Goal: Task Accomplishment & Management: Complete application form

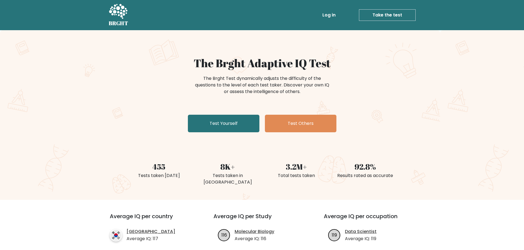
click at [220, 115] on link "Test Yourself" at bounding box center [223, 124] width 71 height 18
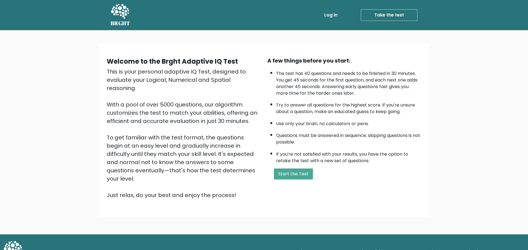
click at [278, 134] on div "Welcome to the Brght Adaptive IQ Test This is your personal adaptive IQ Test, d…" at bounding box center [263, 130] width 321 height 147
click at [278, 169] on button "Start the Test" at bounding box center [293, 174] width 39 height 11
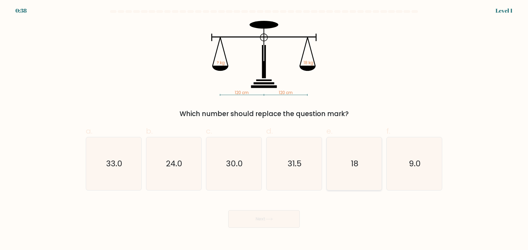
click at [364, 157] on icon "18" at bounding box center [353, 163] width 53 height 53
click at [264, 129] on input "e. 18" at bounding box center [264, 127] width 0 height 4
radio input "true"
click at [299, 211] on button "Next" at bounding box center [263, 220] width 71 height 18
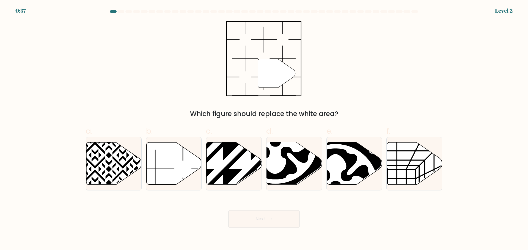
click at [292, 211] on button "Next" at bounding box center [263, 220] width 71 height 18
click at [335, 197] on div "Next" at bounding box center [263, 212] width 363 height 31
click at [168, 164] on icon at bounding box center [173, 163] width 55 height 42
click at [264, 129] on input "b." at bounding box center [264, 127] width 0 height 4
radio input "true"
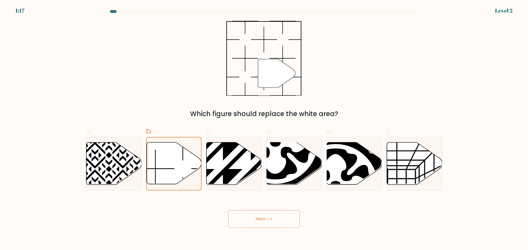
click at [260, 211] on button "Next" at bounding box center [263, 220] width 71 height 18
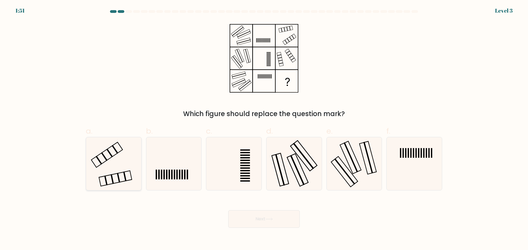
click at [109, 157] on icon at bounding box center [113, 163] width 53 height 53
click at [264, 129] on input "a." at bounding box center [264, 127] width 0 height 4
radio input "true"
click at [284, 211] on button "Next" at bounding box center [263, 220] width 71 height 18
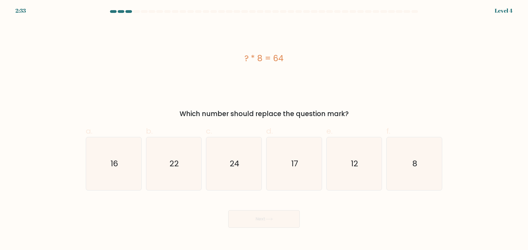
click at [444, 170] on div "f. 8" at bounding box center [414, 158] width 60 height 65
click at [423, 165] on icon "8" at bounding box center [414, 163] width 53 height 53
click at [264, 129] on input "f. 8" at bounding box center [264, 127] width 0 height 4
radio input "true"
click at [279, 211] on button "Next" at bounding box center [263, 220] width 71 height 18
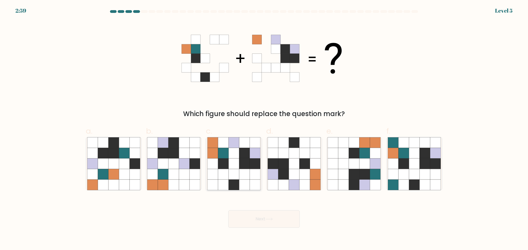
click at [249, 169] on icon at bounding box center [244, 174] width 10 height 10
click at [264, 129] on input "c." at bounding box center [264, 127] width 0 height 4
radio input "true"
click at [276, 221] on body "2:57 Level 5" at bounding box center [264, 125] width 528 height 250
click at [277, 211] on button "Next" at bounding box center [263, 220] width 71 height 18
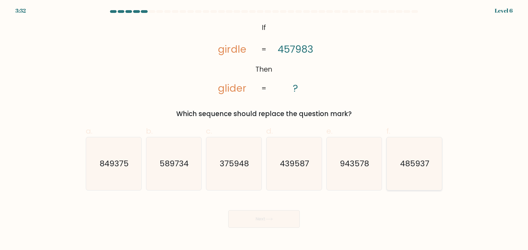
drag, startPoint x: 417, startPoint y: 151, endPoint x: 414, endPoint y: 153, distance: 4.0
click at [416, 158] on text "485937" at bounding box center [414, 163] width 29 height 11
click at [264, 129] on input "f. 485937" at bounding box center [264, 127] width 0 height 4
radio input "true"
drag, startPoint x: 284, startPoint y: 204, endPoint x: 275, endPoint y: 216, distance: 14.8
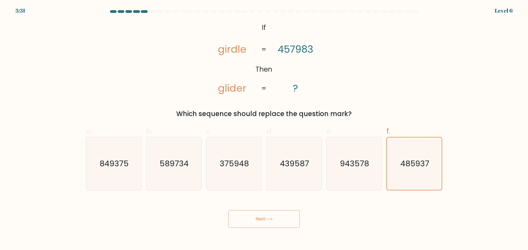
click at [275, 216] on body "3:31 Level 6 If" at bounding box center [264, 125] width 528 height 250
click at [275, 211] on button "Next" at bounding box center [263, 220] width 71 height 18
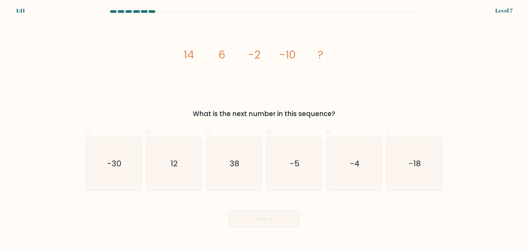
click at [310, 11] on div at bounding box center [306, 11] width 7 height 3
click at [439, 157] on icon "-18" at bounding box center [414, 163] width 53 height 53
click at [264, 129] on input "f. -18" at bounding box center [264, 127] width 0 height 4
radio input "true"
click at [252, 211] on button "Next" at bounding box center [263, 220] width 71 height 18
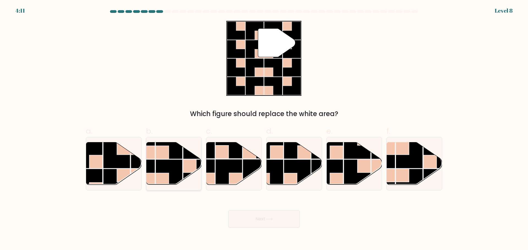
click at [156, 160] on rect at bounding box center [169, 173] width 27 height 27
click at [264, 129] on input "b." at bounding box center [264, 127] width 0 height 4
radio input "true"
click at [266, 211] on button "Next" at bounding box center [263, 220] width 71 height 18
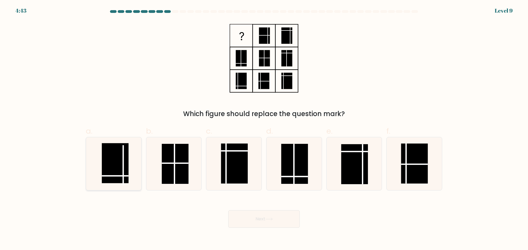
click at [106, 157] on rect at bounding box center [115, 163] width 27 height 40
click at [264, 129] on input "a." at bounding box center [264, 127] width 0 height 4
radio input "true"
click at [267, 215] on body "4:42 Level 9" at bounding box center [264, 125] width 528 height 250
click at [260, 197] on div "Next" at bounding box center [263, 212] width 363 height 31
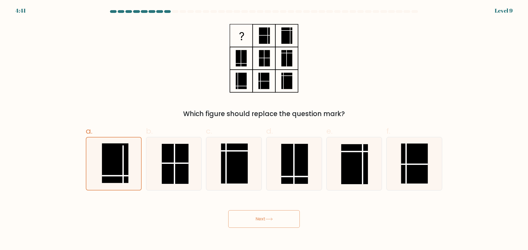
click at [260, 211] on button "Next" at bounding box center [263, 220] width 71 height 18
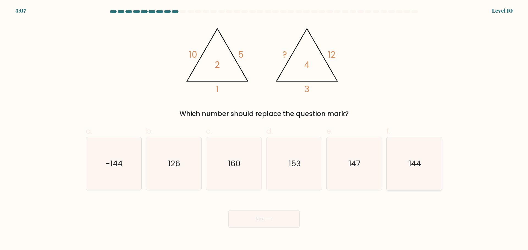
click at [400, 144] on icon "144" at bounding box center [414, 163] width 53 height 53
click at [264, 129] on input "f. 144" at bounding box center [264, 127] width 0 height 4
radio input "true"
click at [252, 211] on button "Next" at bounding box center [263, 220] width 71 height 18
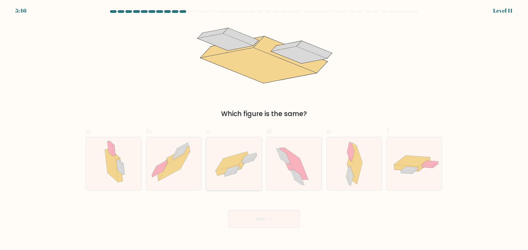
click at [231, 156] on icon at bounding box center [231, 161] width 31 height 19
click at [264, 129] on input "c." at bounding box center [264, 127] width 0 height 4
radio input "true"
click at [249, 211] on button "Next" at bounding box center [263, 220] width 71 height 18
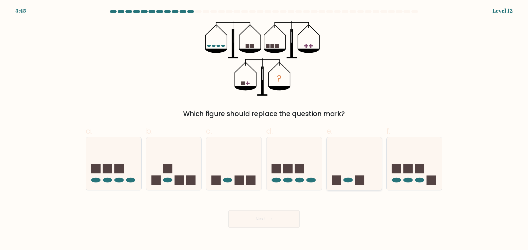
drag, startPoint x: 350, startPoint y: 158, endPoint x: 347, endPoint y: 161, distance: 4.5
click at [349, 159] on icon at bounding box center [354, 164] width 55 height 46
click at [264, 129] on input "e." at bounding box center [264, 127] width 0 height 4
radio input "true"
click at [268, 218] on icon at bounding box center [268, 219] width 7 height 3
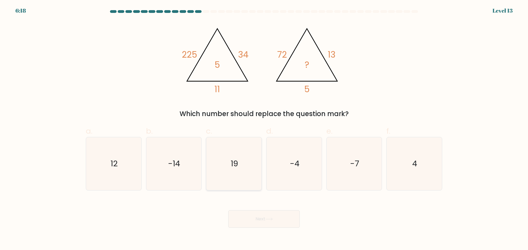
click at [240, 147] on icon "19" at bounding box center [233, 163] width 53 height 53
click at [264, 129] on input "c. 19" at bounding box center [264, 127] width 0 height 4
radio input "true"
click at [258, 213] on body "6:18 Level 13" at bounding box center [264, 125] width 528 height 250
click at [261, 211] on button "Next" at bounding box center [263, 220] width 71 height 18
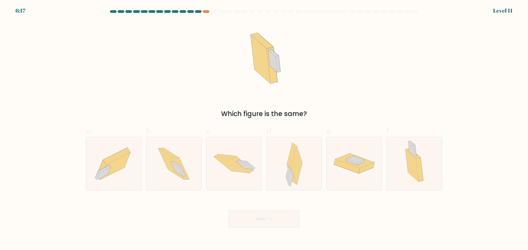
click at [289, 167] on icon at bounding box center [288, 173] width 5 height 12
click at [264, 129] on input "d." at bounding box center [264, 127] width 0 height 4
radio input "true"
click at [276, 211] on button "Next" at bounding box center [263, 220] width 71 height 18
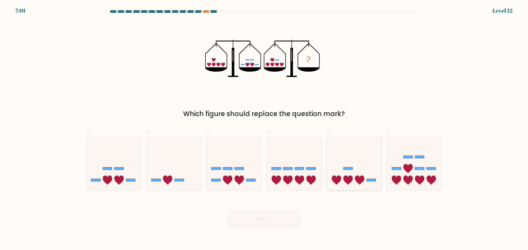
click at [340, 176] on icon at bounding box center [336, 180] width 9 height 9
click at [264, 129] on input "e." at bounding box center [264, 127] width 0 height 4
radio input "true"
click at [285, 211] on button "Next" at bounding box center [263, 220] width 71 height 18
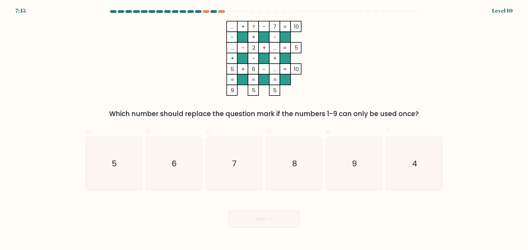
click at [289, 161] on icon "8" at bounding box center [293, 163] width 53 height 53
click at [264, 129] on input "d. 8" at bounding box center [264, 127] width 0 height 4
radio input "true"
click at [279, 211] on button "Next" at bounding box center [263, 220] width 71 height 18
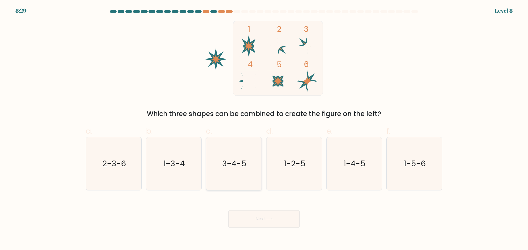
click at [256, 157] on icon "3-4-5" at bounding box center [233, 163] width 53 height 53
click at [264, 129] on input "c. 3-4-5" at bounding box center [264, 127] width 0 height 4
radio input "true"
click at [272, 211] on button "Next" at bounding box center [263, 220] width 71 height 18
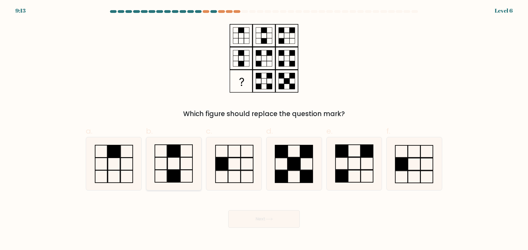
click at [188, 169] on icon at bounding box center [173, 163] width 53 height 53
click at [264, 129] on input "b." at bounding box center [264, 127] width 0 height 4
radio input "true"
click at [248, 211] on button "Next" at bounding box center [263, 220] width 71 height 18
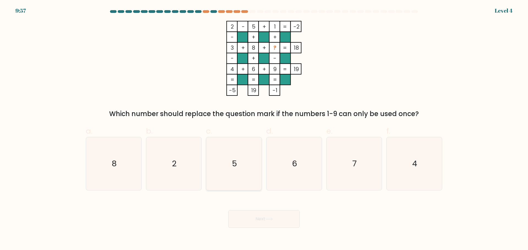
click at [235, 158] on text "5" at bounding box center [234, 163] width 5 height 11
click at [264, 129] on input "c. 5" at bounding box center [264, 127] width 0 height 4
radio input "true"
click at [254, 211] on button "Next" at bounding box center [263, 220] width 71 height 18
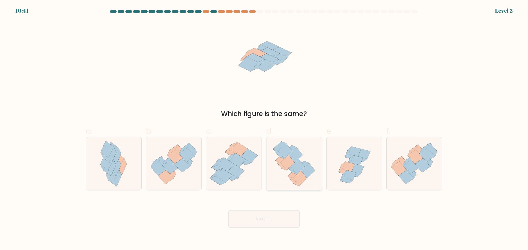
click at [278, 168] on icon at bounding box center [293, 163] width 47 height 53
click at [264, 129] on input "d." at bounding box center [264, 127] width 0 height 4
radio input "true"
click at [260, 211] on button "Next" at bounding box center [263, 220] width 71 height 18
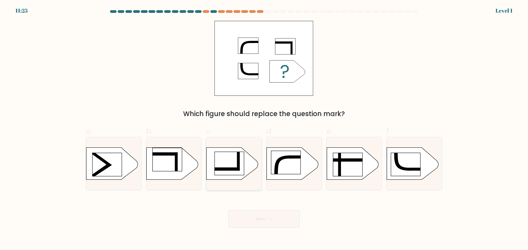
click at [229, 155] on rect at bounding box center [229, 163] width 29 height 23
click at [264, 129] on input "c." at bounding box center [264, 127] width 0 height 4
radio input "true"
click at [234, 211] on button "Next" at bounding box center [263, 220] width 71 height 18
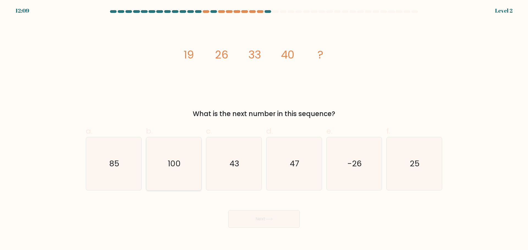
click at [192, 146] on icon "100" at bounding box center [173, 163] width 53 height 53
click at [264, 129] on input "b. 100" at bounding box center [264, 127] width 0 height 4
radio input "true"
click at [248, 211] on button "Next" at bounding box center [263, 220] width 71 height 18
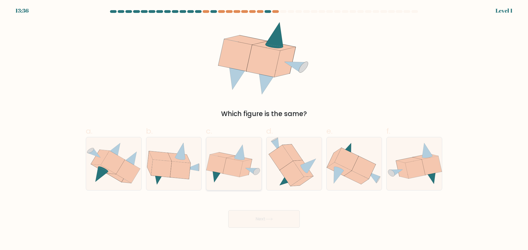
click at [234, 159] on icon at bounding box center [233, 167] width 20 height 19
click at [264, 129] on input "c." at bounding box center [264, 127] width 0 height 4
radio input "true"
click at [246, 211] on button "Next" at bounding box center [263, 220] width 71 height 18
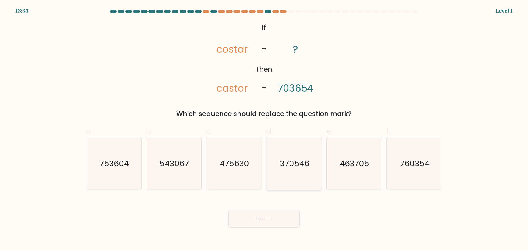
click at [291, 164] on icon "370546" at bounding box center [293, 163] width 53 height 53
click at [264, 129] on input "d. 370546" at bounding box center [264, 127] width 0 height 4
radio input "true"
click at [259, 211] on button "Next" at bounding box center [263, 220] width 71 height 18
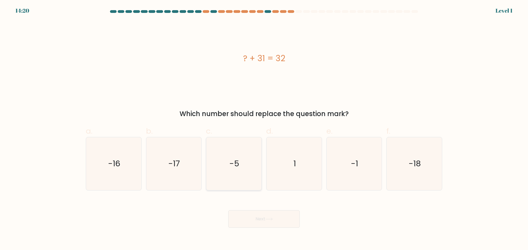
click at [234, 164] on icon "-5" at bounding box center [233, 163] width 53 height 53
click at [264, 129] on input "c. -5" at bounding box center [264, 127] width 0 height 4
radio input "true"
click at [243, 211] on button "Next" at bounding box center [263, 220] width 71 height 18
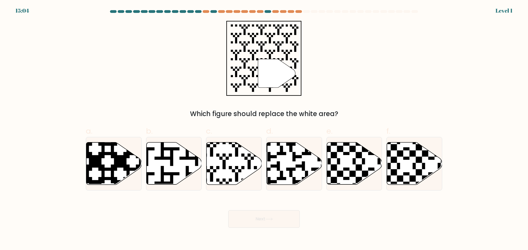
click at [181, 165] on icon at bounding box center [173, 163] width 55 height 42
click at [264, 129] on input "b." at bounding box center [264, 127] width 0 height 4
radio input "true"
click at [239, 211] on button "Next" at bounding box center [263, 220] width 71 height 18
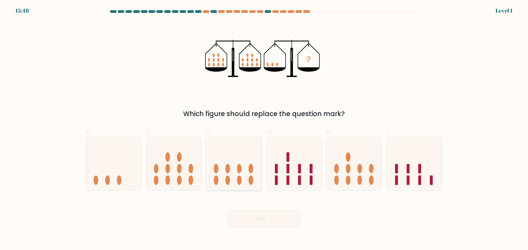
click at [240, 176] on ellipse at bounding box center [239, 180] width 5 height 9
click at [264, 129] on input "c." at bounding box center [264, 127] width 0 height 4
radio input "true"
click at [252, 211] on button "Next" at bounding box center [263, 220] width 71 height 18
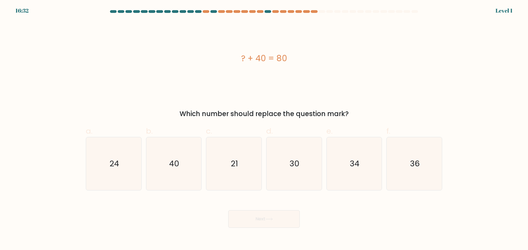
click at [282, 168] on icon "30" at bounding box center [293, 163] width 53 height 53
click at [264, 129] on input "d. 30" at bounding box center [264, 127] width 0 height 4
radio input "true"
click at [249, 197] on div "Next" at bounding box center [263, 212] width 363 height 31
click at [247, 211] on button "Next" at bounding box center [263, 220] width 71 height 18
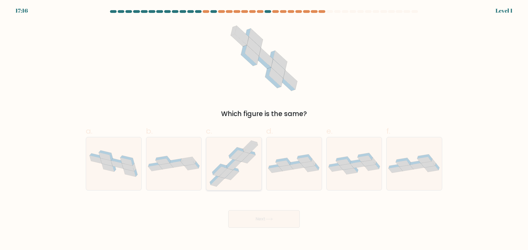
click at [232, 170] on icon at bounding box center [232, 175] width 14 height 10
click at [264, 129] on input "c." at bounding box center [264, 127] width 0 height 4
radio input "true"
click at [246, 211] on button "Next" at bounding box center [263, 220] width 71 height 18
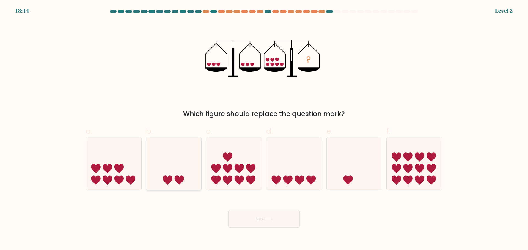
click at [179, 161] on icon at bounding box center [173, 164] width 55 height 46
click at [264, 129] on input "b." at bounding box center [264, 127] width 0 height 4
radio input "true"
click at [240, 211] on button "Next" at bounding box center [263, 220] width 71 height 18
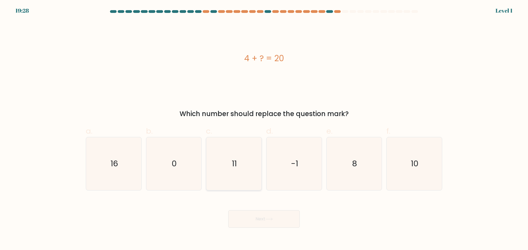
click at [239, 172] on icon "11" at bounding box center [233, 163] width 53 height 53
click at [264, 129] on input "c. 11" at bounding box center [264, 127] width 0 height 4
radio input "true"
click at [252, 211] on button "Next" at bounding box center [263, 220] width 71 height 18
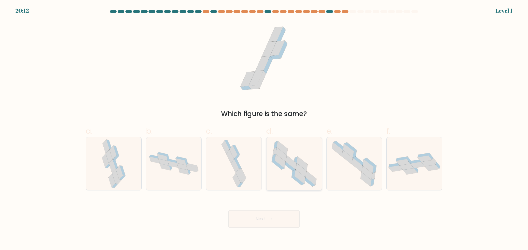
click at [284, 164] on icon at bounding box center [293, 163] width 53 height 53
click at [264, 129] on input "d." at bounding box center [264, 127] width 0 height 4
radio input "true"
click at [255, 211] on button "Next" at bounding box center [263, 220] width 71 height 18
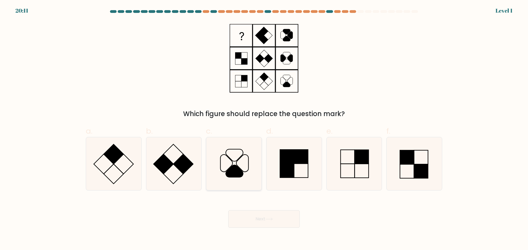
click at [237, 171] on icon at bounding box center [233, 163] width 53 height 53
click at [264, 129] on input "c." at bounding box center [264, 127] width 0 height 4
radio input "true"
click at [243, 211] on button "Next" at bounding box center [263, 220] width 71 height 18
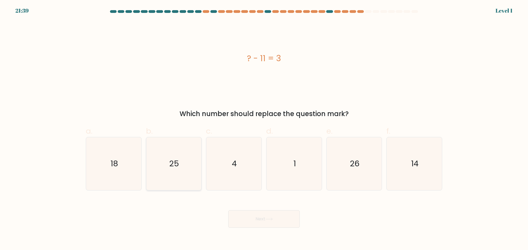
click at [180, 171] on icon "25" at bounding box center [173, 163] width 53 height 53
click at [264, 129] on input "b. 25" at bounding box center [264, 127] width 0 height 4
radio input "true"
click at [240, 211] on button "Next" at bounding box center [263, 220] width 71 height 18
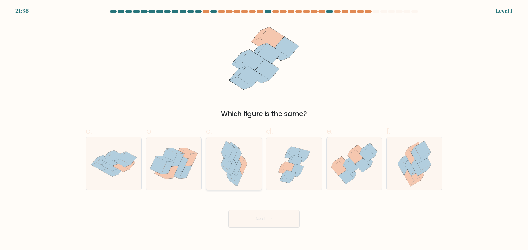
click at [231, 161] on icon at bounding box center [233, 167] width 8 height 17
click at [264, 129] on input "c." at bounding box center [264, 127] width 0 height 4
radio input "true"
click at [249, 211] on button "Next" at bounding box center [263, 220] width 71 height 18
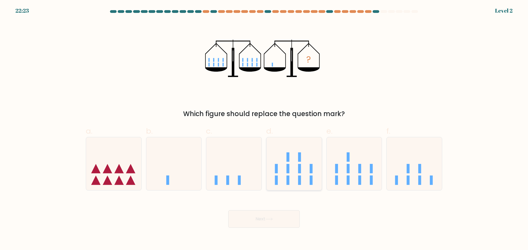
click at [279, 168] on icon at bounding box center [293, 164] width 55 height 46
click at [264, 129] on input "d." at bounding box center [264, 127] width 0 height 4
radio input "true"
click at [260, 211] on button "Next" at bounding box center [263, 220] width 71 height 18
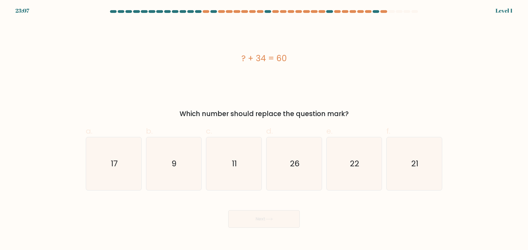
click at [244, 167] on icon "11" at bounding box center [233, 163] width 53 height 53
click at [264, 129] on input "c. 11" at bounding box center [264, 127] width 0 height 4
radio input "true"
click at [245, 211] on button "Next" at bounding box center [263, 220] width 71 height 18
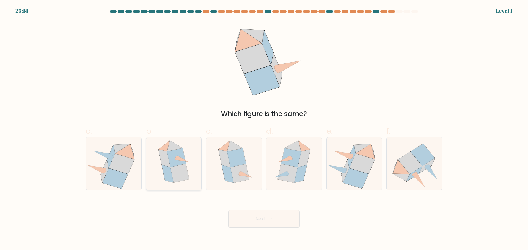
click at [189, 158] on icon at bounding box center [173, 163] width 43 height 53
click at [264, 129] on input "b." at bounding box center [264, 127] width 0 height 4
radio input "true"
click at [240, 211] on button "Next" at bounding box center [263, 220] width 71 height 18
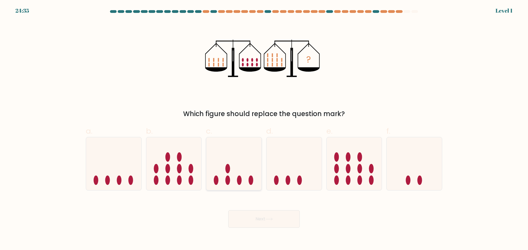
click at [232, 170] on icon at bounding box center [233, 164] width 55 height 46
click at [264, 129] on input "c." at bounding box center [264, 127] width 0 height 4
radio input "true"
drag, startPoint x: 275, startPoint y: 203, endPoint x: 285, endPoint y: 183, distance: 22.5
click at [275, 211] on button "Next" at bounding box center [263, 220] width 71 height 18
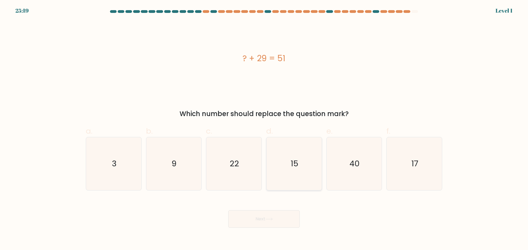
click at [295, 166] on icon "15" at bounding box center [293, 163] width 53 height 53
click at [264, 129] on input "d. 15" at bounding box center [264, 127] width 0 height 4
radio input "true"
click at [268, 211] on button "Next" at bounding box center [263, 220] width 71 height 18
click at [231, 158] on text "22" at bounding box center [234, 163] width 9 height 11
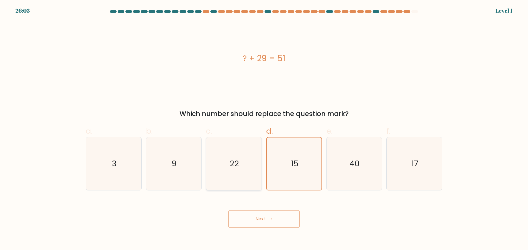
click at [264, 129] on input "c. 22" at bounding box center [264, 127] width 0 height 4
radio input "true"
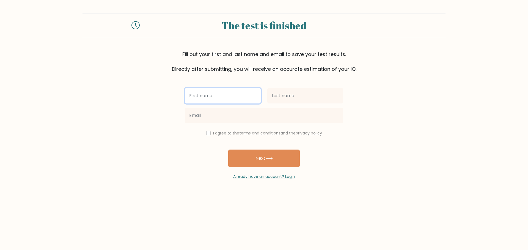
click at [220, 88] on input "text" at bounding box center [223, 95] width 76 height 15
type input "hytyt"
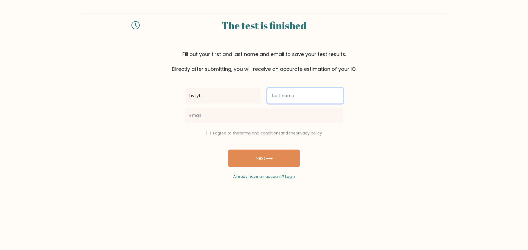
click at [292, 88] on input "text" at bounding box center [305, 95] width 76 height 15
type input "ththth"
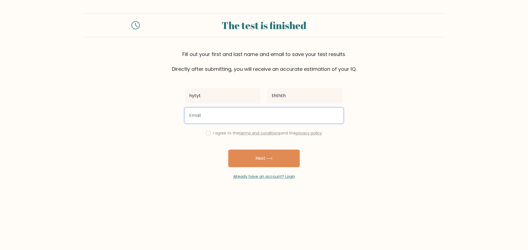
click at [262, 108] on input "email" at bounding box center [264, 115] width 158 height 15
type input "a@gmail.com"
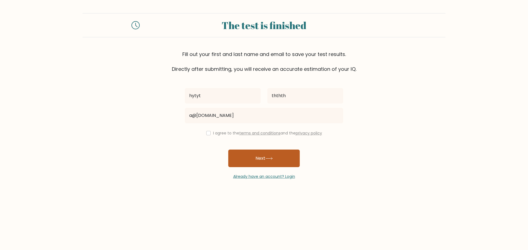
click at [253, 150] on button "Next" at bounding box center [263, 159] width 71 height 18
click at [211, 131] on input "checkbox" at bounding box center [208, 133] width 4 height 4
checkbox input "true"
click at [247, 150] on button "Next" at bounding box center [263, 159] width 71 height 18
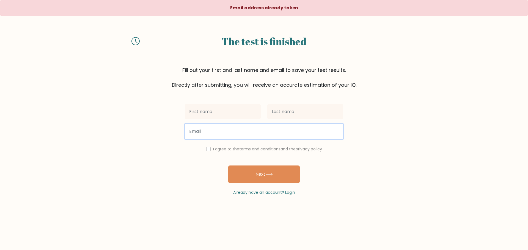
click at [221, 124] on input "email" at bounding box center [264, 131] width 158 height 15
type input "[EMAIL_ADDRESS][DOMAIN_NAME]"
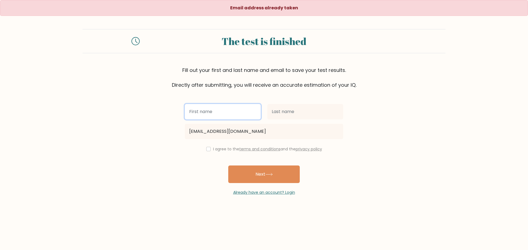
click at [220, 104] on input "text" at bounding box center [223, 111] width 76 height 15
type input "dzzd"
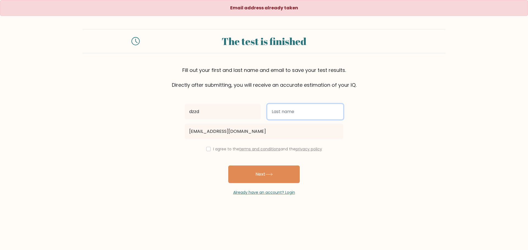
click at [312, 104] on input "text" at bounding box center [305, 111] width 76 height 15
type input "zzdzd"
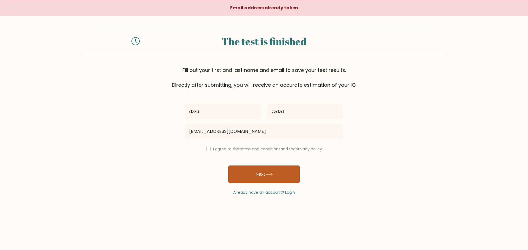
click at [284, 166] on button "Next" at bounding box center [263, 175] width 71 height 18
click at [210, 147] on input "checkbox" at bounding box center [208, 149] width 4 height 4
checkbox input "true"
click at [242, 166] on button "Next" at bounding box center [263, 175] width 71 height 18
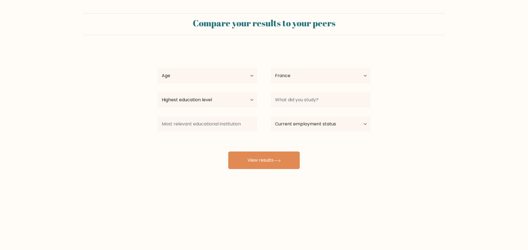
select select "FR"
click at [212, 68] on select "Age Under [DEMOGRAPHIC_DATA] [DEMOGRAPHIC_DATA] [DEMOGRAPHIC_DATA] [DEMOGRAPHIC…" at bounding box center [207, 75] width 100 height 15
click at [209, 68] on select "Age Under [DEMOGRAPHIC_DATA] [DEMOGRAPHIC_DATA] [DEMOGRAPHIC_DATA] [DEMOGRAPHIC…" at bounding box center [207, 75] width 100 height 15
click at [233, 68] on select "Age Under [DEMOGRAPHIC_DATA] [DEMOGRAPHIC_DATA] [DEMOGRAPHIC_DATA] [DEMOGRAPHIC…" at bounding box center [207, 75] width 100 height 15
select select "min_18"
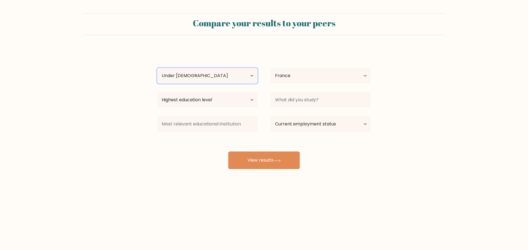
click at [157, 68] on select "Age Under 18 years old 18-24 years old 25-34 years old 35-44 years old 45-54 ye…" at bounding box center [207, 75] width 100 height 15
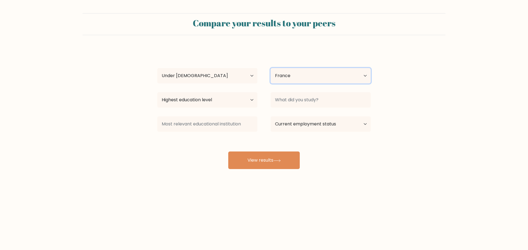
click at [289, 68] on select "Country Afghanistan Albania Algeria American Samoa Andorra Angola Anguilla Anta…" at bounding box center [320, 75] width 100 height 15
select select "CZ"
click at [270, 68] on select "Country Afghanistan Albania Algeria American Samoa Andorra Angola Anguilla Anta…" at bounding box center [320, 75] width 100 height 15
click at [225, 92] on select "Highest education level No schooling Primary Lower Secondary Upper Secondary Oc…" at bounding box center [207, 99] width 100 height 15
select select "no_schooling"
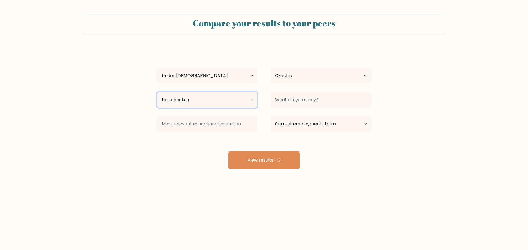
click at [157, 92] on select "Highest education level No schooling Primary Lower Secondary Upper Secondary Oc…" at bounding box center [207, 99] width 100 height 15
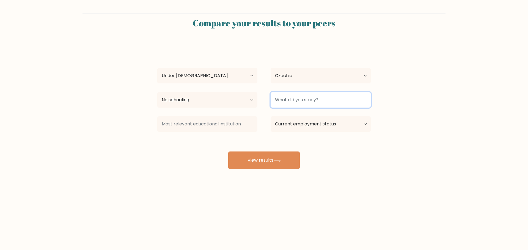
click at [297, 92] on input at bounding box center [320, 99] width 100 height 15
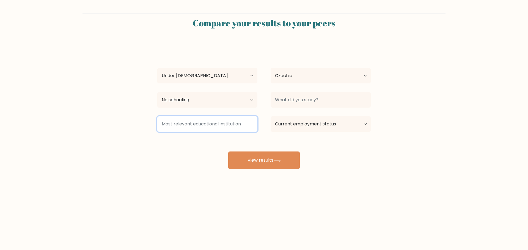
click at [237, 117] on input at bounding box center [207, 124] width 100 height 15
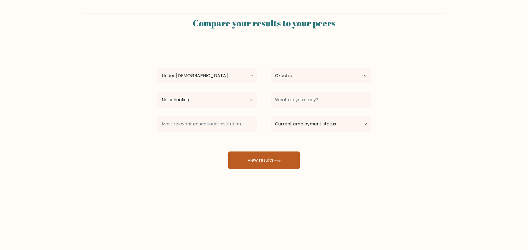
click at [277, 159] on icon at bounding box center [276, 160] width 7 height 3
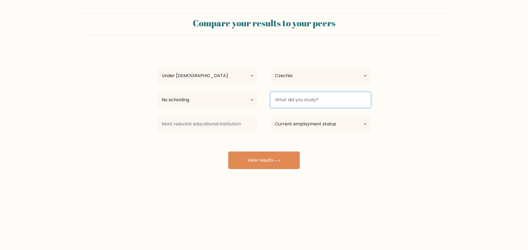
click at [290, 92] on input at bounding box center [320, 99] width 100 height 15
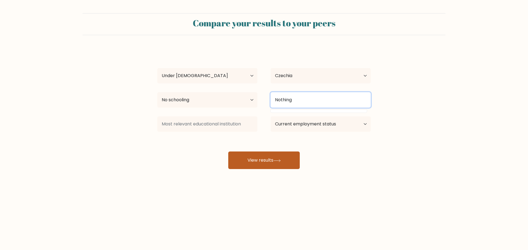
type input "Nothing"
click at [286, 152] on button "View results" at bounding box center [263, 161] width 71 height 18
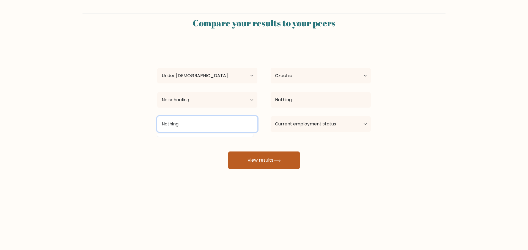
type input "Nothing"
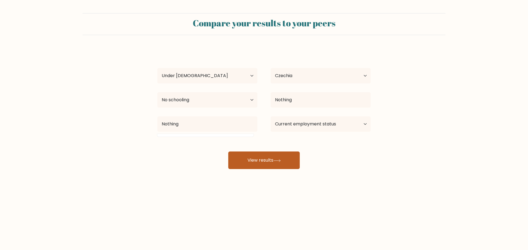
click at [280, 152] on button "View results" at bounding box center [263, 161] width 71 height 18
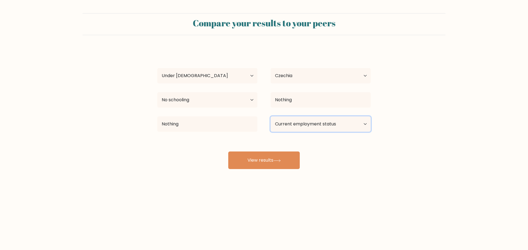
click at [295, 117] on select "Current employment status Employed Student Retired Other / prefer not to answer" at bounding box center [320, 124] width 100 height 15
select select "other"
click at [270, 117] on select "Current employment status Employed Student Retired Other / prefer not to answer" at bounding box center [320, 124] width 100 height 15
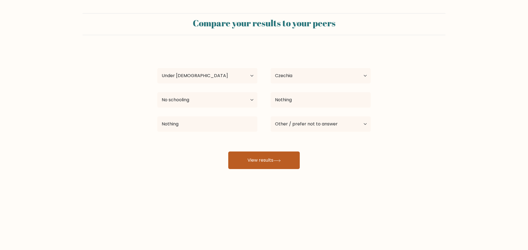
click at [276, 152] on button "View results" at bounding box center [263, 161] width 71 height 18
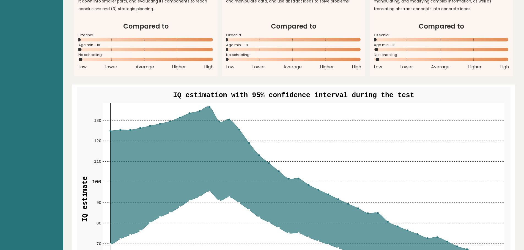
scroll to position [522, 0]
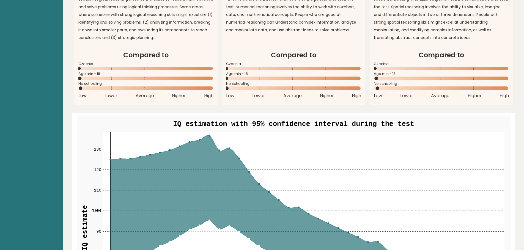
click at [157, 132] on rect at bounding box center [304, 228] width 402 height 193
click at [209, 136] on icon at bounding box center [303, 229] width 386 height 186
click at [109, 132] on rect at bounding box center [304, 228] width 402 height 193
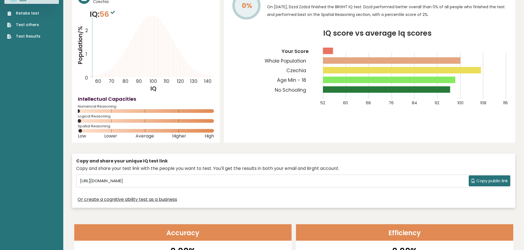
scroll to position [0, 0]
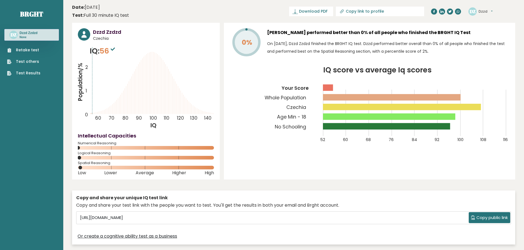
click at [100, 46] on span "56" at bounding box center [108, 51] width 17 height 10
click at [111, 48] on icon at bounding box center [113, 49] width 4 height 3
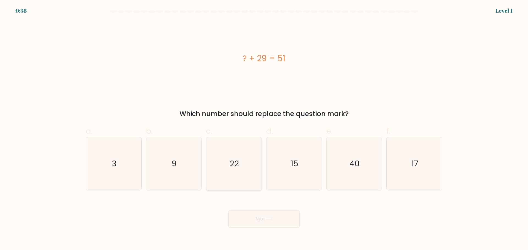
click at [225, 154] on icon "22" at bounding box center [233, 163] width 53 height 53
click at [264, 129] on input "c. 22" at bounding box center [264, 127] width 0 height 4
radio input "true"
click at [281, 211] on button "Next" at bounding box center [263, 220] width 71 height 18
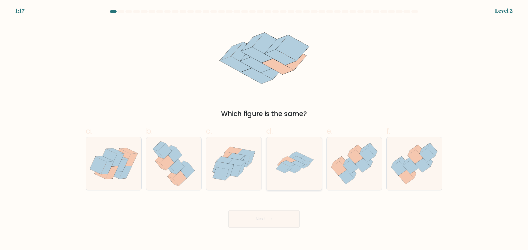
click at [294, 163] on icon at bounding box center [293, 168] width 14 height 10
click at [264, 129] on input "d." at bounding box center [264, 127] width 0 height 4
radio input "true"
click at [258, 211] on button "Next" at bounding box center [263, 220] width 71 height 18
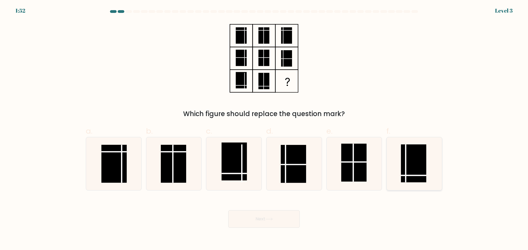
click at [415, 157] on rect at bounding box center [413, 164] width 25 height 38
click at [264, 129] on input "f." at bounding box center [264, 127] width 0 height 4
radio input "true"
click at [267, 211] on button "Next" at bounding box center [263, 220] width 71 height 18
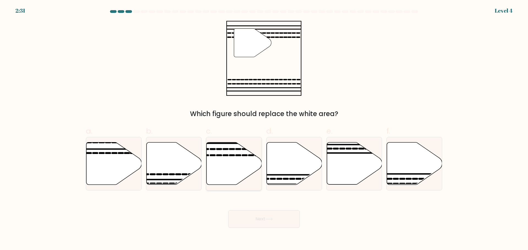
click at [232, 159] on icon at bounding box center [233, 163] width 55 height 42
click at [264, 129] on input "c." at bounding box center [264, 127] width 0 height 4
radio input "true"
click at [260, 211] on button "Next" at bounding box center [263, 220] width 71 height 18
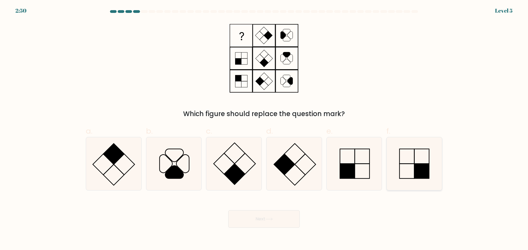
drag, startPoint x: 393, startPoint y: 157, endPoint x: 390, endPoint y: 158, distance: 3.7
click at [391, 158] on icon at bounding box center [414, 163] width 53 height 53
click at [264, 129] on input "f." at bounding box center [264, 127] width 0 height 4
radio input "true"
click at [287, 211] on button "Next" at bounding box center [263, 220] width 71 height 18
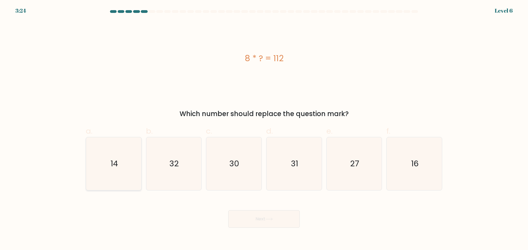
drag, startPoint x: 103, startPoint y: 147, endPoint x: 107, endPoint y: 147, distance: 4.4
click at [104, 147] on icon "14" at bounding box center [113, 163] width 53 height 53
click at [264, 129] on input "a. 14" at bounding box center [264, 127] width 0 height 4
radio input "true"
click at [234, 211] on button "Next" at bounding box center [263, 220] width 71 height 18
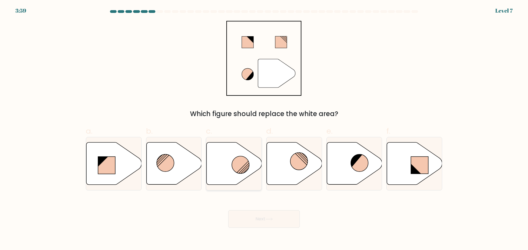
click at [237, 163] on circle at bounding box center [240, 164] width 17 height 17
click at [264, 129] on input "c." at bounding box center [264, 127] width 0 height 4
radio input "true"
click at [252, 211] on button "Next" at bounding box center [263, 220] width 71 height 18
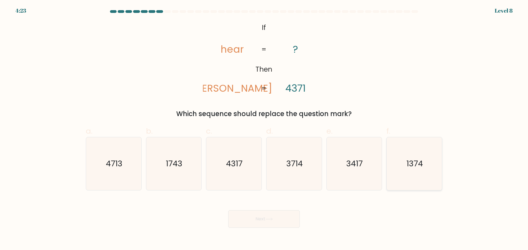
click at [410, 158] on text "1374" at bounding box center [415, 163] width 16 height 11
click at [264, 129] on input "f. 1374" at bounding box center [264, 127] width 0 height 4
radio input "true"
drag, startPoint x: 307, startPoint y: 89, endPoint x: 291, endPoint y: 89, distance: 15.1
click at [291, 89] on icon "@import url('https://fonts.googleapis.com/css?family=Abril+Fatface:400,100,100i…" at bounding box center [264, 58] width 122 height 75
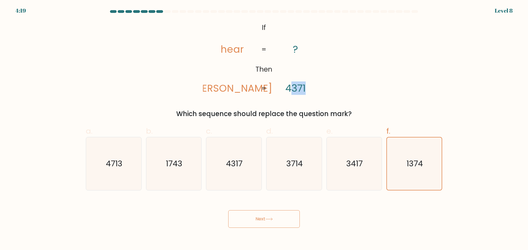
click at [290, 89] on tspan "4371" at bounding box center [295, 88] width 20 height 13
drag, startPoint x: 290, startPoint y: 89, endPoint x: 285, endPoint y: 89, distance: 4.7
click at [285, 89] on icon "@import url('https://fonts.googleapis.com/css?family=Abril+Fatface:400,100,100i…" at bounding box center [264, 58] width 122 height 75
click at [290, 89] on tspan "4371" at bounding box center [295, 88] width 20 height 13
drag, startPoint x: 290, startPoint y: 89, endPoint x: 286, endPoint y: 89, distance: 3.6
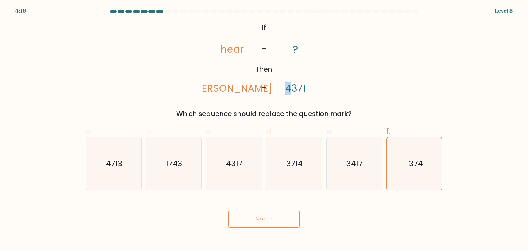
click at [286, 89] on tspan "4371" at bounding box center [295, 88] width 20 height 13
click at [297, 158] on text "3714" at bounding box center [294, 163] width 16 height 11
click at [264, 129] on input "d. 3714" at bounding box center [264, 127] width 0 height 4
radio input "true"
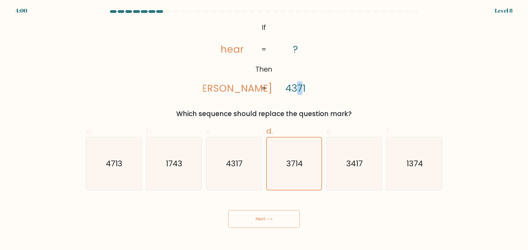
click at [297, 88] on tspan "4371" at bounding box center [295, 88] width 20 height 13
click at [279, 211] on button "Next" at bounding box center [263, 220] width 71 height 18
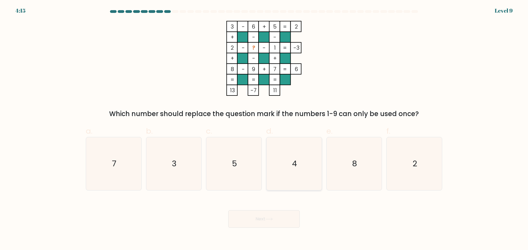
click at [301, 158] on icon "4" at bounding box center [293, 163] width 53 height 53
click at [264, 129] on input "d. 4" at bounding box center [264, 127] width 0 height 4
radio input "true"
click at [285, 211] on button "Next" at bounding box center [263, 220] width 71 height 18
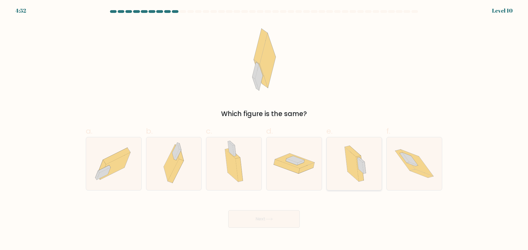
click at [357, 159] on icon at bounding box center [352, 164] width 14 height 34
click at [264, 129] on input "e." at bounding box center [264, 127] width 0 height 4
radio input "true"
click at [291, 211] on button "Next" at bounding box center [263, 220] width 71 height 18
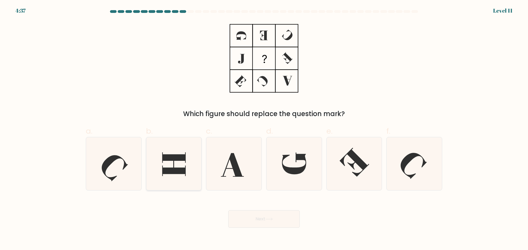
click at [170, 157] on icon at bounding box center [173, 163] width 53 height 53
click at [264, 129] on input "b." at bounding box center [264, 127] width 0 height 4
radio input "true"
click at [259, 211] on button "Next" at bounding box center [263, 220] width 71 height 18
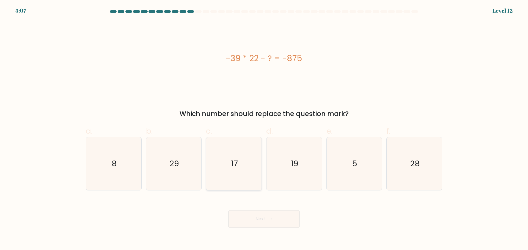
click at [237, 145] on icon "17" at bounding box center [233, 163] width 53 height 53
click at [264, 129] on input "c. 17" at bounding box center [264, 127] width 0 height 4
radio input "true"
click at [253, 211] on button "Next" at bounding box center [263, 220] width 71 height 18
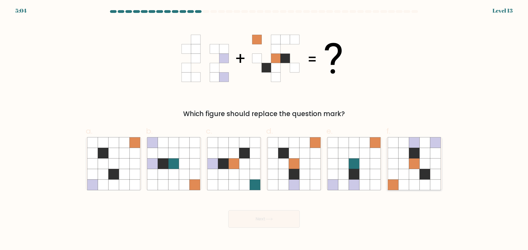
click at [420, 169] on icon at bounding box center [424, 174] width 10 height 10
click at [264, 129] on input "f." at bounding box center [264, 127] width 0 height 4
radio input "true"
click at [278, 211] on button "Next" at bounding box center [263, 220] width 71 height 18
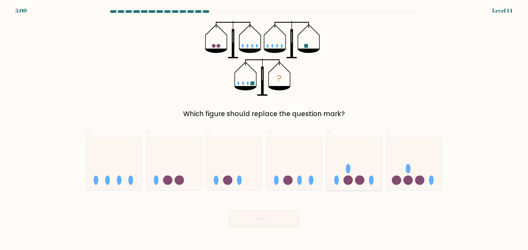
click at [350, 176] on circle at bounding box center [347, 180] width 9 height 9
click at [264, 129] on input "e." at bounding box center [264, 127] width 0 height 4
radio input "true"
click at [255, 211] on button "Next" at bounding box center [263, 220] width 71 height 18
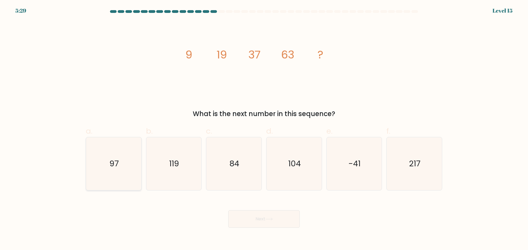
click at [109, 137] on icon "97" at bounding box center [113, 163] width 53 height 53
click at [264, 129] on input "a. 97" at bounding box center [264, 127] width 0 height 4
radio input "true"
click at [290, 211] on button "Next" at bounding box center [263, 220] width 71 height 18
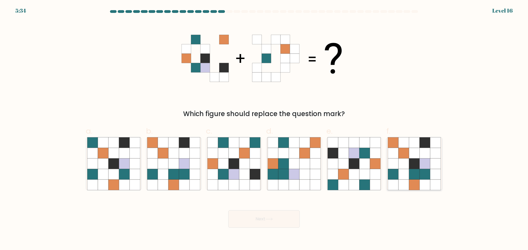
click at [412, 169] on icon at bounding box center [414, 174] width 10 height 10
click at [264, 129] on input "f." at bounding box center [264, 127] width 0 height 4
radio input "true"
click at [253, 211] on button "Next" at bounding box center [263, 220] width 71 height 18
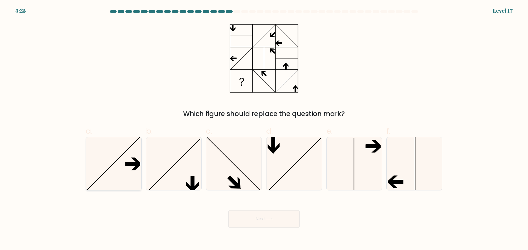
click at [120, 160] on icon at bounding box center [113, 163] width 53 height 53
click at [264, 129] on input "a." at bounding box center [264, 127] width 0 height 4
radio input "true"
click at [299, 211] on button "Next" at bounding box center [263, 220] width 71 height 18
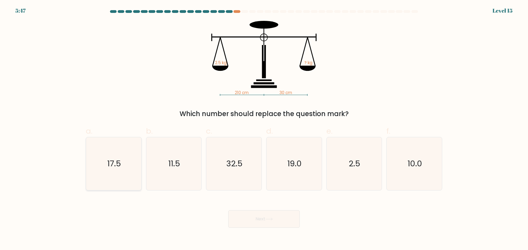
click at [122, 162] on icon "17.5" at bounding box center [113, 163] width 53 height 53
click at [264, 129] on input "a. 17.5" at bounding box center [264, 127] width 0 height 4
radio input "true"
click at [276, 211] on button "Next" at bounding box center [263, 220] width 71 height 18
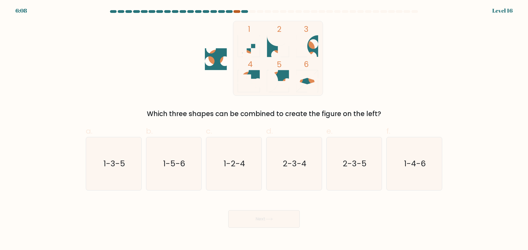
click at [237, 13] on div at bounding box center [236, 11] width 7 height 3
click at [238, 12] on div at bounding box center [236, 11] width 7 height 3
click at [235, 10] on div at bounding box center [236, 11] width 7 height 3
click at [248, 10] on div "6:04 Level 16" at bounding box center [264, 7] width 528 height 15
click at [341, 156] on icon "2-3-5" at bounding box center [353, 163] width 53 height 53
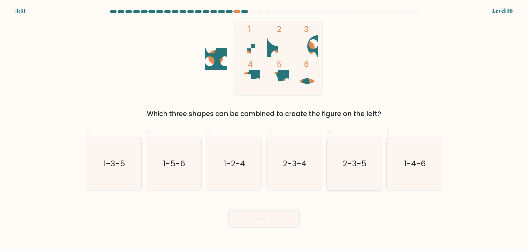
click at [264, 129] on input "e. 2-3-5" at bounding box center [264, 127] width 0 height 4
radio input "true"
click at [277, 211] on button "Next" at bounding box center [263, 220] width 71 height 18
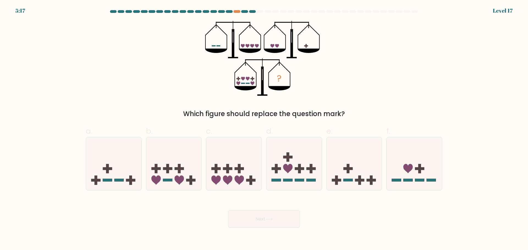
click at [220, 12] on div at bounding box center [221, 11] width 7 height 3
click at [180, 167] on icon at bounding box center [173, 164] width 55 height 46
click at [264, 129] on input "b." at bounding box center [264, 127] width 0 height 4
radio input "true"
click at [253, 211] on button "Next" at bounding box center [263, 220] width 71 height 18
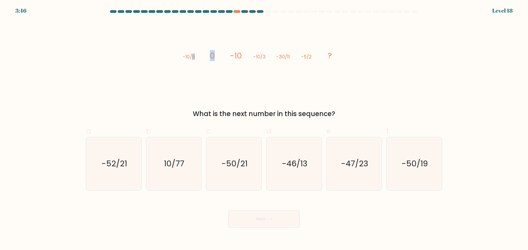
drag, startPoint x: 193, startPoint y: 57, endPoint x: 215, endPoint y: 57, distance: 22.3
click at [215, 57] on icon "image/svg+xml -10/9 0 -10 -10/3 -30/11 -5/2 ?" at bounding box center [263, 58] width 165 height 75
click at [211, 52] on tspan "0" at bounding box center [212, 55] width 5 height 11
drag, startPoint x: 212, startPoint y: 51, endPoint x: 262, endPoint y: 60, distance: 50.6
click at [262, 60] on icon "image/svg+xml -10/9 0 -10 -10/3 -30/11 -5/2 ?" at bounding box center [263, 58] width 165 height 75
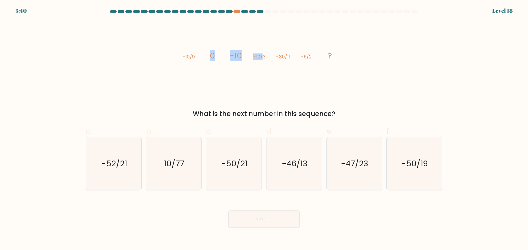
click at [231, 53] on tspan "-10" at bounding box center [236, 55] width 12 height 11
drag, startPoint x: 231, startPoint y: 53, endPoint x: 267, endPoint y: 59, distance: 37.1
click at [267, 59] on icon "image/svg+xml -10/9 0 -10 -10/3 -30/11 -5/2 ?" at bounding box center [263, 58] width 165 height 75
click at [255, 56] on tspan "-10/3" at bounding box center [259, 57] width 12 height 7
drag, startPoint x: 254, startPoint y: 51, endPoint x: 266, endPoint y: 57, distance: 13.8
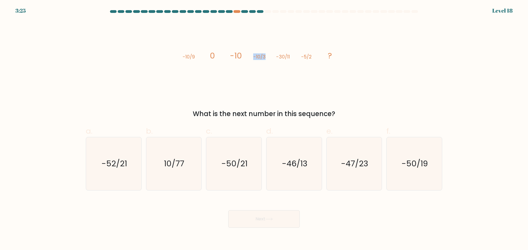
click at [266, 57] on icon "image/svg+xml -10/9 0 -10 -10/3 -30/11 -5/2 ?" at bounding box center [263, 58] width 165 height 75
drag, startPoint x: 277, startPoint y: 57, endPoint x: 288, endPoint y: 58, distance: 11.3
click at [288, 58] on tspan "-30/11" at bounding box center [283, 57] width 14 height 7
drag, startPoint x: 244, startPoint y: 153, endPoint x: 266, endPoint y: 152, distance: 21.5
click at [248, 140] on icon "-50/21" at bounding box center [233, 163] width 53 height 53
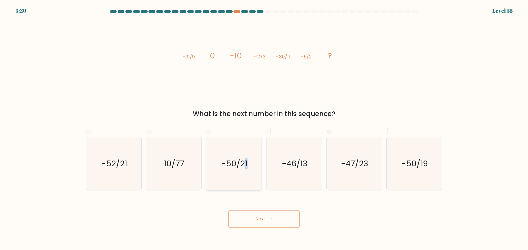
click at [253, 162] on icon "-50/21" at bounding box center [233, 163] width 53 height 53
click at [264, 129] on input "c. -50/21" at bounding box center [264, 127] width 0 height 4
radio input "true"
click at [266, 218] on icon at bounding box center [268, 219] width 7 height 3
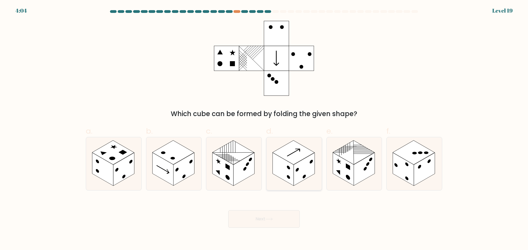
click at [284, 156] on rect at bounding box center [282, 169] width 21 height 33
click at [264, 129] on input "d." at bounding box center [264, 127] width 0 height 4
radio input "true"
click at [276, 211] on button "Next" at bounding box center [263, 220] width 71 height 18
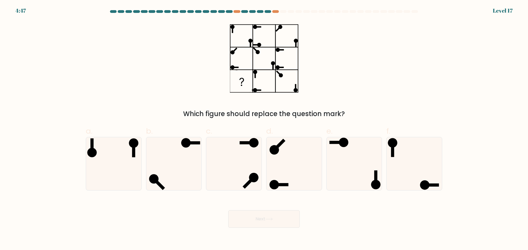
click at [234, 149] on icon at bounding box center [233, 163] width 53 height 53
click at [264, 129] on input "c." at bounding box center [264, 127] width 0 height 4
radio input "true"
click at [240, 211] on button "Next" at bounding box center [263, 220] width 71 height 18
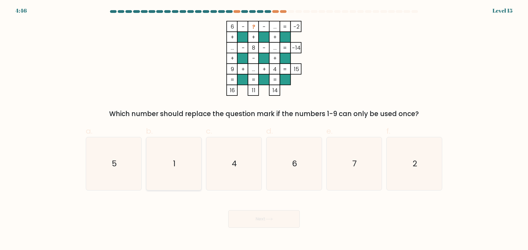
click at [192, 173] on icon "1" at bounding box center [173, 163] width 53 height 53
click at [264, 129] on input "b. 1" at bounding box center [264, 127] width 0 height 4
radio input "true"
click at [241, 211] on button "Next" at bounding box center [263, 220] width 71 height 18
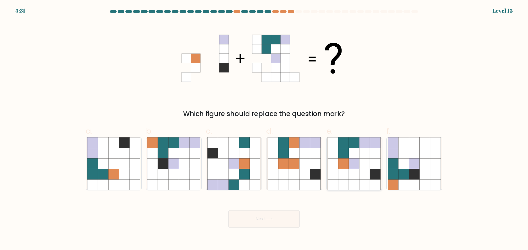
click at [366, 159] on icon at bounding box center [364, 164] width 10 height 10
click at [264, 129] on input "e." at bounding box center [264, 127] width 0 height 4
radio input "true"
click at [267, 211] on button "Next" at bounding box center [263, 220] width 71 height 18
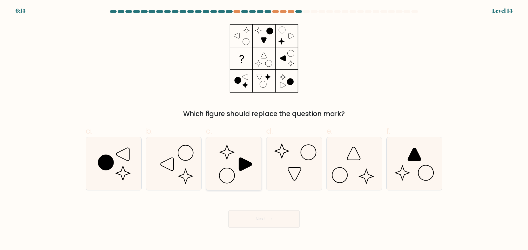
click at [220, 159] on icon at bounding box center [233, 163] width 53 height 53
click at [264, 129] on input "c." at bounding box center [264, 127] width 0 height 4
radio input "true"
click at [252, 211] on button "Next" at bounding box center [263, 220] width 71 height 18
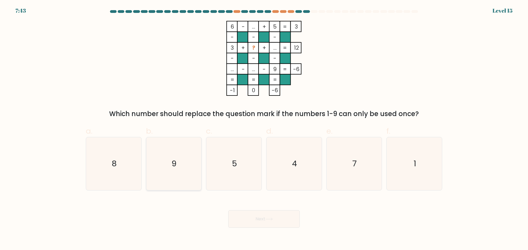
click at [189, 164] on icon "9" at bounding box center [173, 163] width 53 height 53
click at [264, 129] on input "b. 9" at bounding box center [264, 127] width 0 height 4
radio input "true"
click at [241, 211] on body "7:43 Level 15" at bounding box center [264, 125] width 528 height 250
click at [246, 211] on button "Next" at bounding box center [263, 220] width 71 height 18
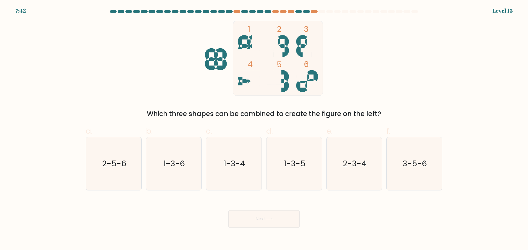
click at [245, 158] on icon "1-3-4" at bounding box center [233, 163] width 53 height 53
click at [264, 129] on input "c. 1-3-4" at bounding box center [264, 127] width 0 height 4
radio input "true"
click at [254, 211] on button "Next" at bounding box center [263, 220] width 71 height 18
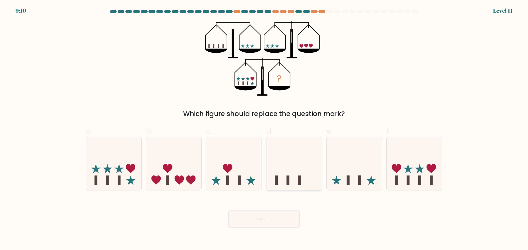
click at [300, 164] on icon at bounding box center [293, 164] width 55 height 46
click at [264, 129] on input "d." at bounding box center [264, 127] width 0 height 4
radio input "true"
click at [290, 197] on div "Next" at bounding box center [263, 212] width 363 height 31
click at [250, 211] on button "Next" at bounding box center [263, 220] width 71 height 18
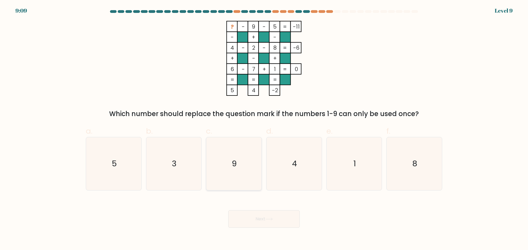
click at [246, 167] on icon "9" at bounding box center [233, 163] width 53 height 53
click at [264, 129] on input "c. 9" at bounding box center [264, 127] width 0 height 4
radio input "true"
click at [248, 211] on button "Next" at bounding box center [263, 220] width 71 height 18
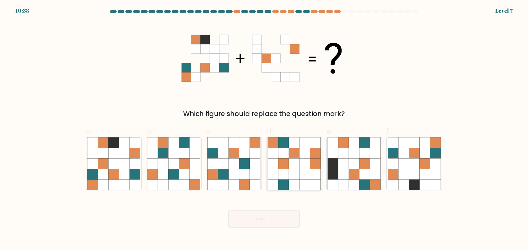
click at [278, 169] on icon at bounding box center [272, 174] width 10 height 10
click at [264, 129] on input "d." at bounding box center [264, 127] width 0 height 4
radio input "true"
click at [267, 211] on button "Next" at bounding box center [263, 220] width 71 height 18
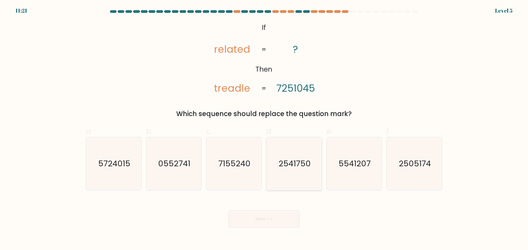
click at [286, 167] on icon "2541750" at bounding box center [293, 163] width 53 height 53
click at [264, 129] on input "d. 2541750" at bounding box center [264, 127] width 0 height 4
radio input "true"
click at [181, 207] on div "Next" at bounding box center [263, 212] width 363 height 31
drag, startPoint x: 218, startPoint y: 86, endPoint x: 225, endPoint y: 89, distance: 7.7
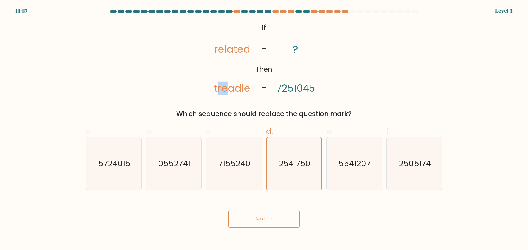
click at [225, 89] on tspan "treadle" at bounding box center [232, 88] width 36 height 13
click at [264, 211] on button "Next" at bounding box center [263, 220] width 71 height 18
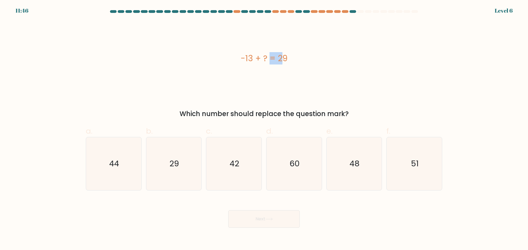
drag, startPoint x: 241, startPoint y: 54, endPoint x: 252, endPoint y: 57, distance: 10.9
click at [252, 57] on div "-13 + ? = 29" at bounding box center [264, 58] width 356 height 12
click at [263, 76] on div "-13 + ? = 29" at bounding box center [264, 58] width 356 height 75
click at [223, 163] on icon "42" at bounding box center [233, 163] width 53 height 53
click at [264, 129] on input "c. 42" at bounding box center [264, 127] width 0 height 4
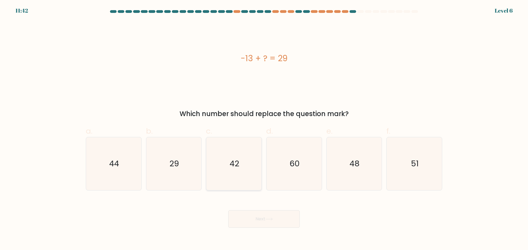
radio input "true"
click at [244, 211] on button "Next" at bounding box center [263, 220] width 71 height 18
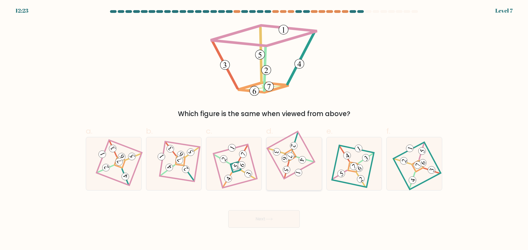
click at [292, 158] on icon at bounding box center [294, 164] width 36 height 42
click at [264, 129] on input "d." at bounding box center [264, 127] width 0 height 4
radio input "true"
click at [285, 197] on div "Next" at bounding box center [263, 212] width 363 height 31
click at [284, 211] on button "Next" at bounding box center [263, 220] width 71 height 18
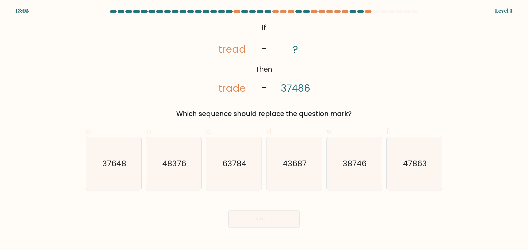
click at [222, 90] on tspan "trade" at bounding box center [232, 88] width 27 height 13
drag, startPoint x: 220, startPoint y: 89, endPoint x: 227, endPoint y: 90, distance: 7.2
click at [227, 90] on tspan "trade" at bounding box center [232, 88] width 27 height 13
drag, startPoint x: 279, startPoint y: 88, endPoint x: 298, endPoint y: 87, distance: 18.4
click at [298, 87] on icon "@import url('https://fonts.googleapis.com/css?family=Abril+Fatface:400,100,100i…" at bounding box center [264, 58] width 122 height 75
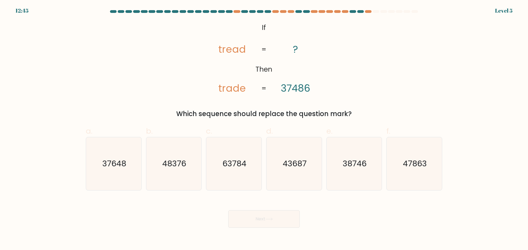
drag, startPoint x: 103, startPoint y: 156, endPoint x: 236, endPoint y: 184, distance: 135.4
click at [104, 158] on text "37648" at bounding box center [114, 163] width 24 height 11
click at [264, 129] on input "a. 37648" at bounding box center [264, 127] width 0 height 4
radio input "true"
click at [263, 211] on button "Next" at bounding box center [263, 220] width 71 height 18
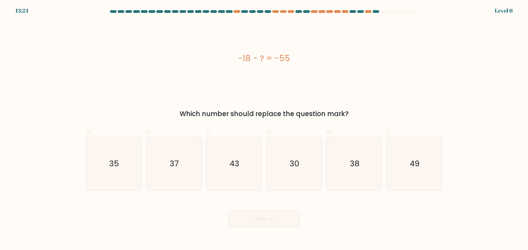
drag, startPoint x: 183, startPoint y: 167, endPoint x: 222, endPoint y: 189, distance: 45.1
click at [183, 167] on icon "37" at bounding box center [173, 163] width 53 height 53
click at [264, 129] on input "b. 37" at bounding box center [264, 127] width 0 height 4
radio input "true"
click at [267, 211] on button "Next" at bounding box center [263, 220] width 71 height 18
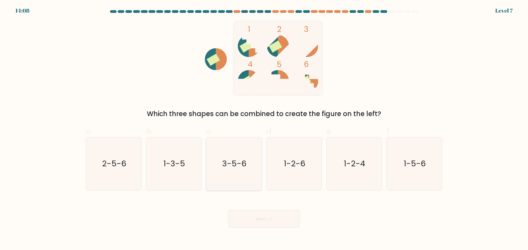
click at [248, 164] on icon "3-5-6" at bounding box center [233, 163] width 53 height 53
click at [264, 129] on input "c. 3-5-6" at bounding box center [264, 127] width 0 height 4
radio input "true"
click at [270, 211] on button "Next" at bounding box center [263, 220] width 71 height 18
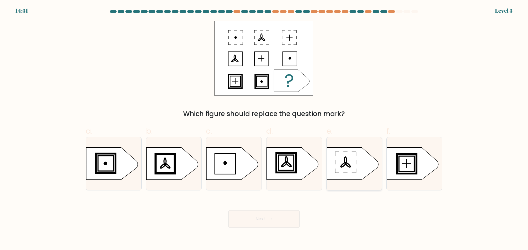
click at [361, 154] on icon at bounding box center [353, 164] width 52 height 32
click at [264, 129] on input "e." at bounding box center [264, 127] width 0 height 4
radio input "true"
click at [288, 211] on button "Next" at bounding box center [263, 220] width 71 height 18
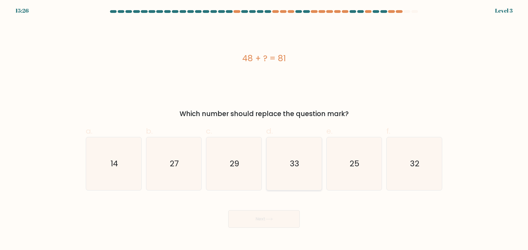
click at [313, 155] on icon "33" at bounding box center [293, 163] width 53 height 53
click at [264, 129] on input "d. 33" at bounding box center [264, 127] width 0 height 4
radio input "true"
click at [295, 211] on button "Next" at bounding box center [263, 220] width 71 height 18
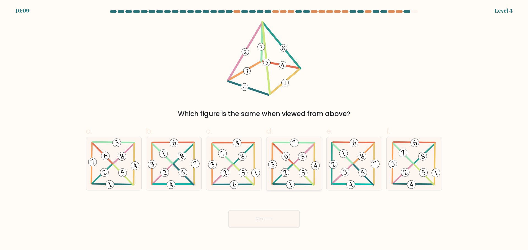
click at [301, 156] on icon at bounding box center [294, 163] width 54 height 53
click at [264, 129] on input "d." at bounding box center [264, 127] width 0 height 4
radio input "true"
click at [287, 211] on button "Next" at bounding box center [263, 220] width 71 height 18
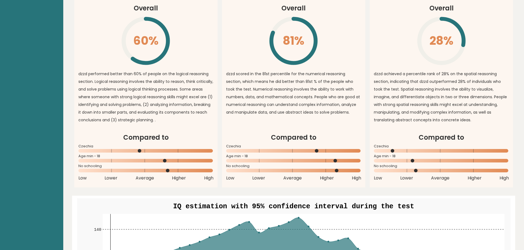
scroll to position [495, 0]
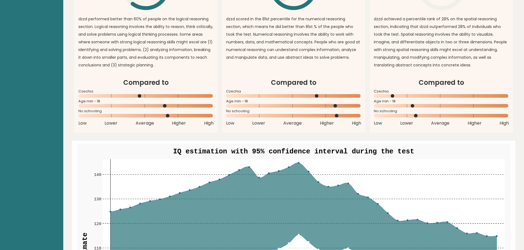
click at [298, 162] on circle at bounding box center [298, 162] width 1 height 1
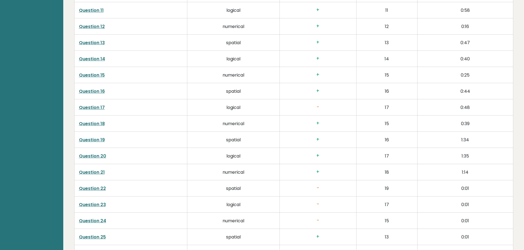
scroll to position [1105, 0]
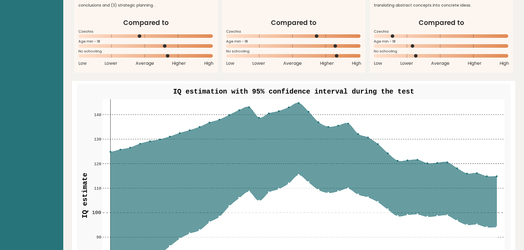
scroll to position [528, 0]
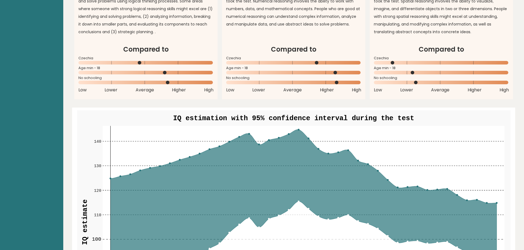
drag, startPoint x: 118, startPoint y: 216, endPoint x: 120, endPoint y: 230, distance: 13.9
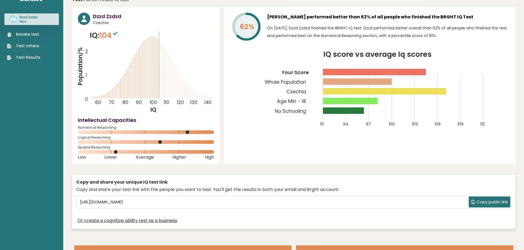
scroll to position [0, 0]
